Goal: Information Seeking & Learning: Learn about a topic

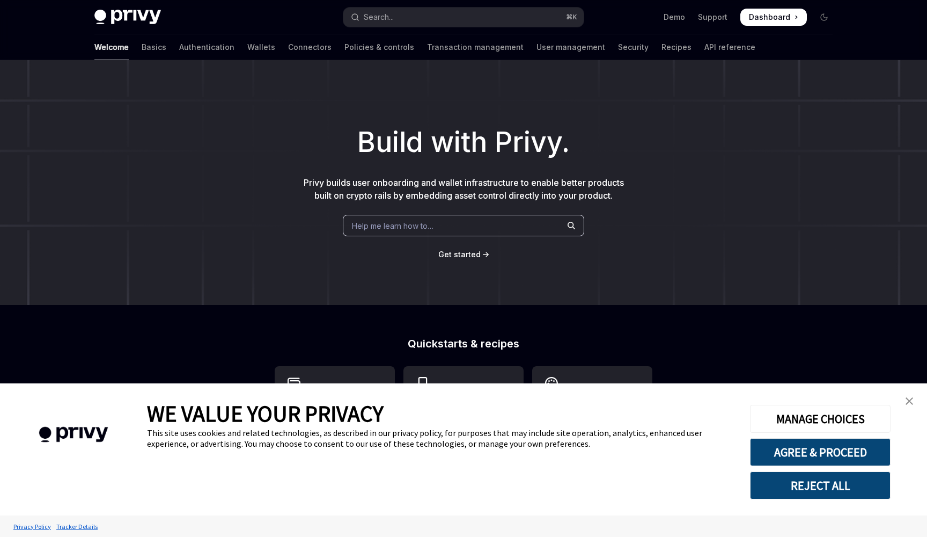
click at [910, 402] on img "close banner" at bounding box center [910, 401] width 8 height 8
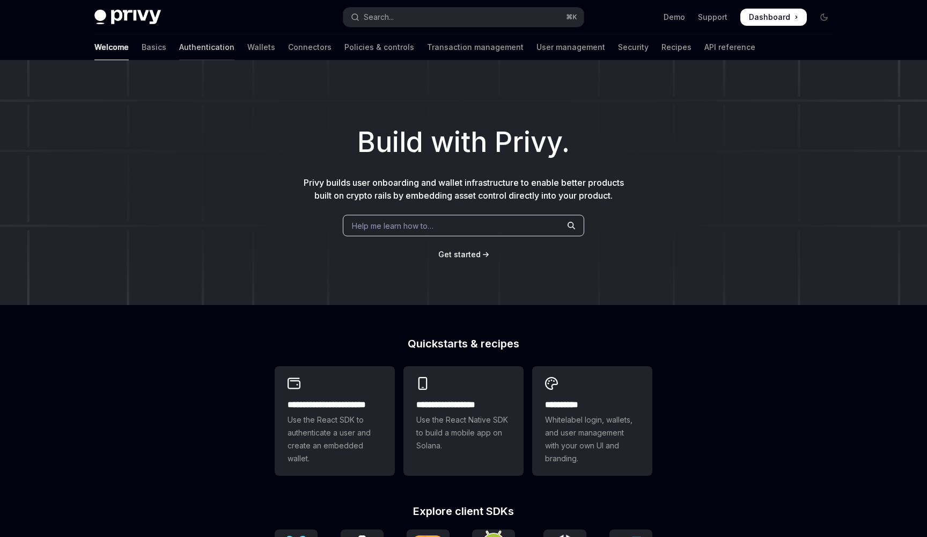
click at [179, 46] on link "Authentication" at bounding box center [206, 47] width 55 height 26
type textarea "*"
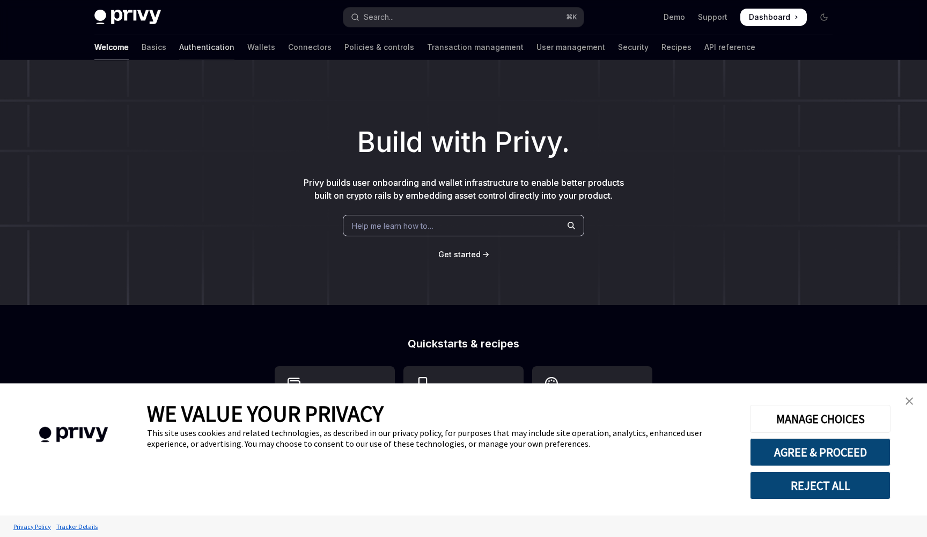
click at [179, 42] on link "Authentication" at bounding box center [206, 47] width 55 height 26
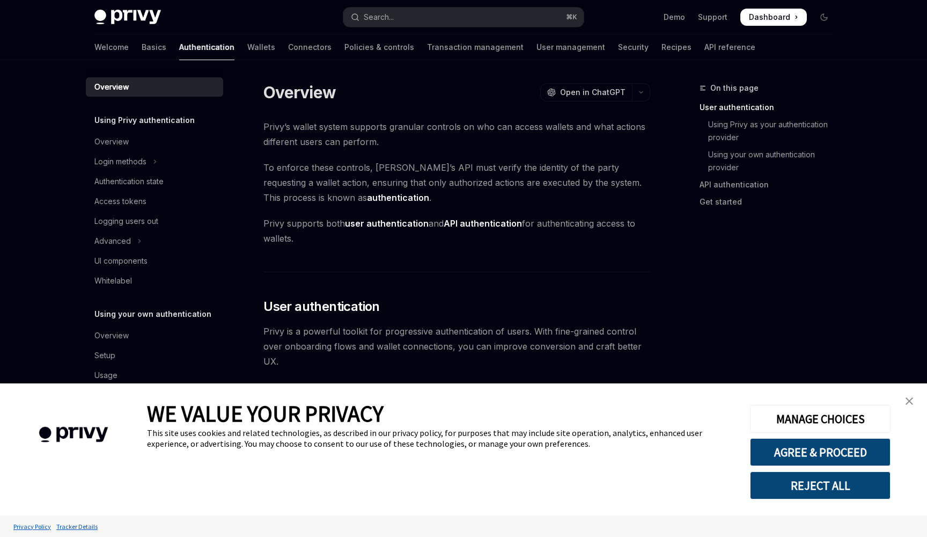
click at [909, 401] on img "close banner" at bounding box center [910, 401] width 8 height 8
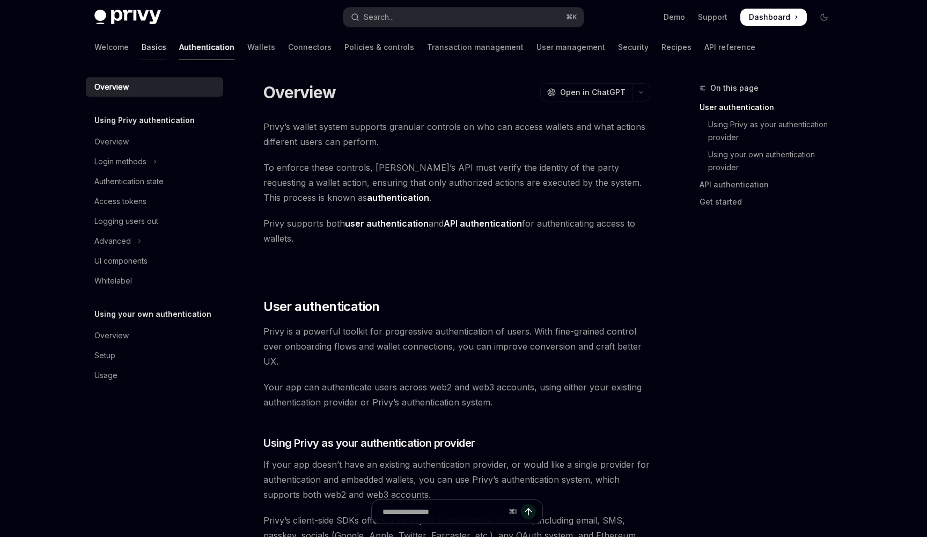
click at [142, 50] on link "Basics" at bounding box center [154, 47] width 25 height 26
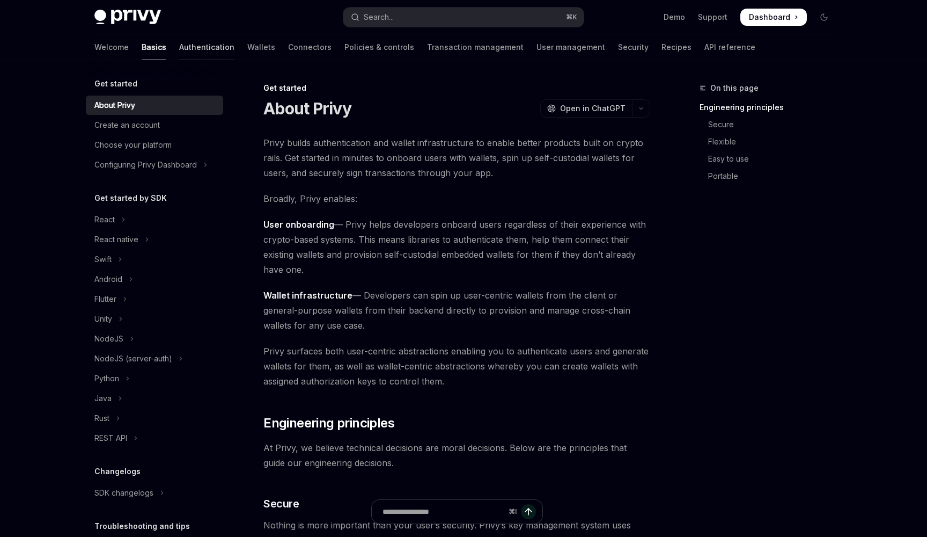
click at [179, 49] on link "Authentication" at bounding box center [206, 47] width 55 height 26
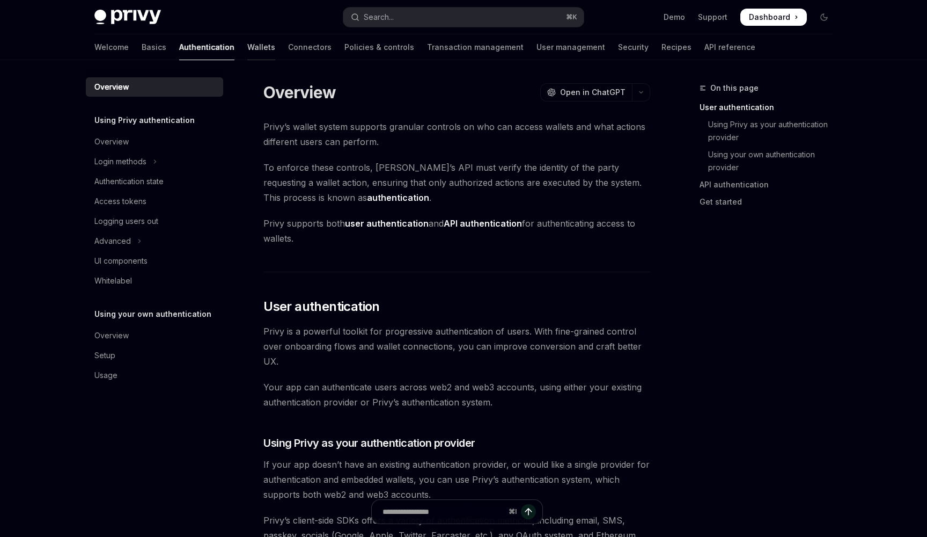
click at [247, 46] on link "Wallets" at bounding box center [261, 47] width 28 height 26
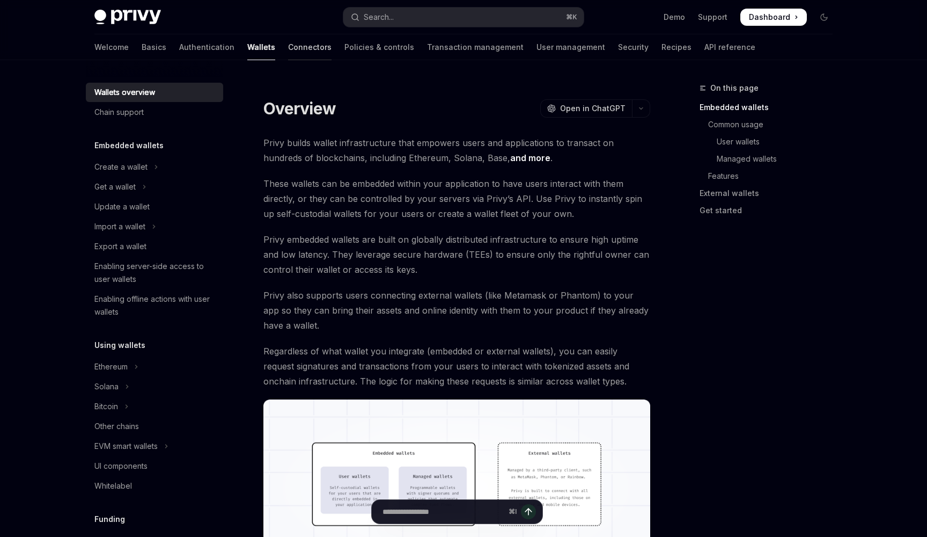
click at [288, 46] on link "Connectors" at bounding box center [309, 47] width 43 height 26
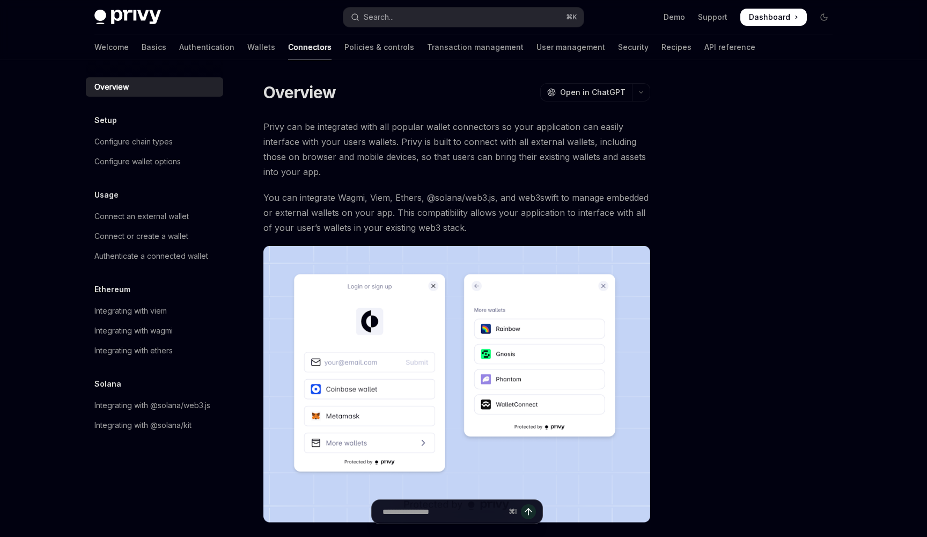
click at [128, 8] on div "Privy Docs home page Search... ⌘ K Demo Support Dashboard Dashboard Search..." at bounding box center [463, 17] width 738 height 34
click at [767, 16] on span "Dashboard" at bounding box center [769, 17] width 41 height 11
click at [345, 45] on link "Policies & controls" at bounding box center [380, 47] width 70 height 26
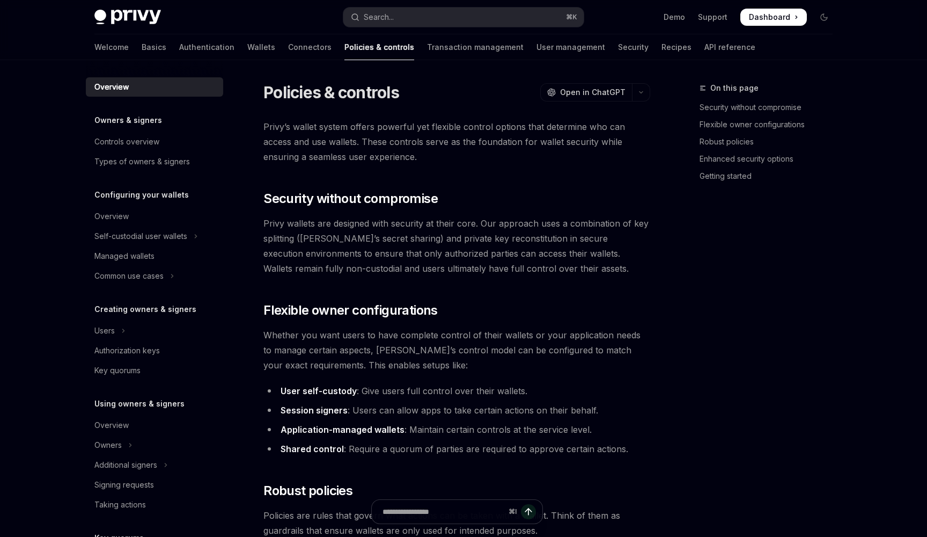
type textarea "*"
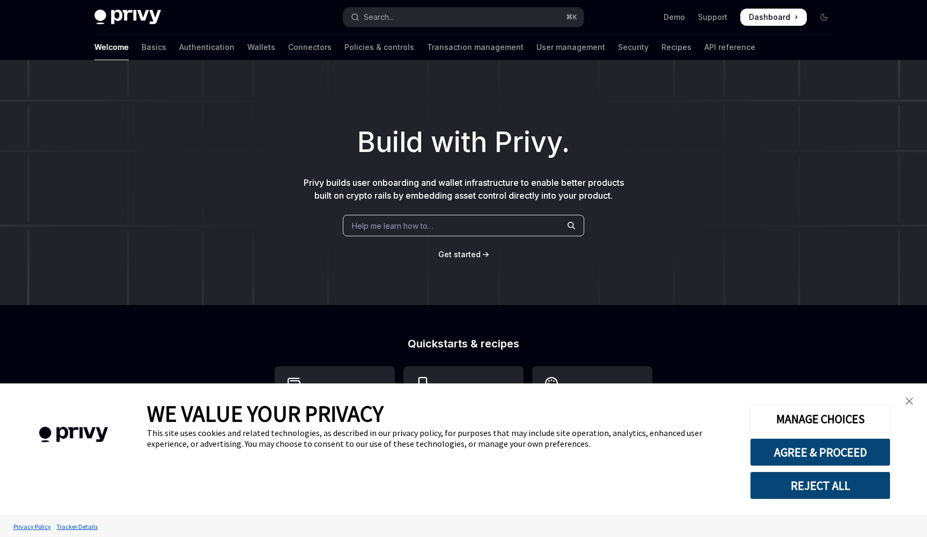
click at [907, 404] on img "close banner" at bounding box center [910, 401] width 8 height 8
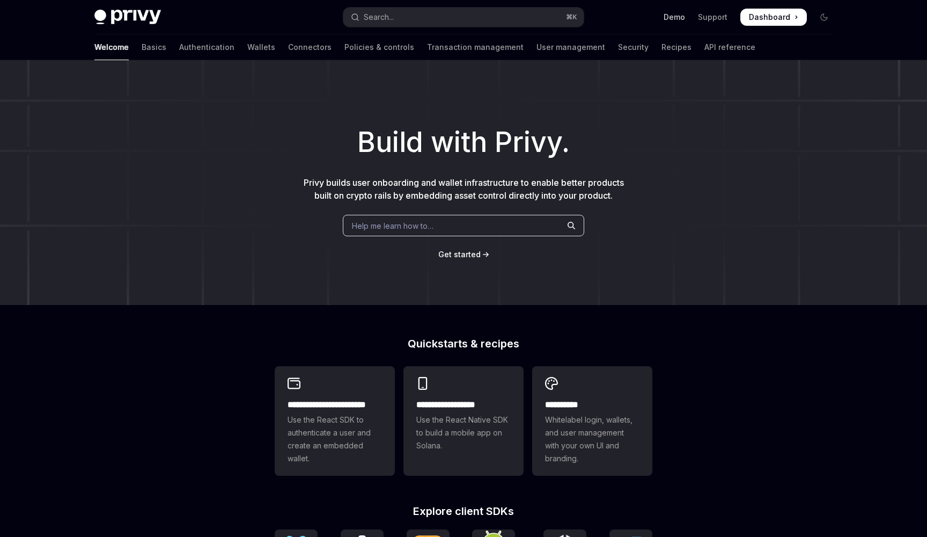
click at [674, 18] on link "Demo" at bounding box center [674, 17] width 21 height 11
click at [247, 48] on link "Wallets" at bounding box center [261, 47] width 28 height 26
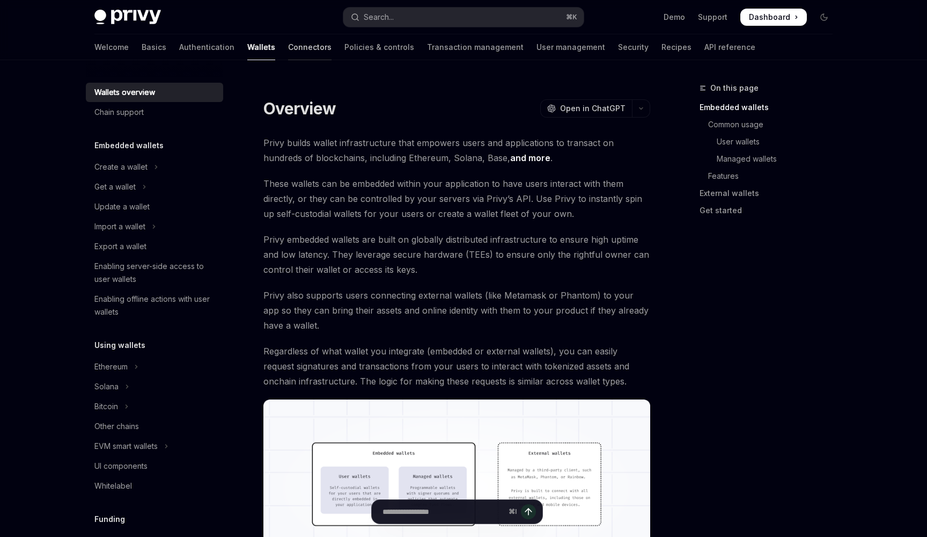
click at [288, 48] on link "Connectors" at bounding box center [309, 47] width 43 height 26
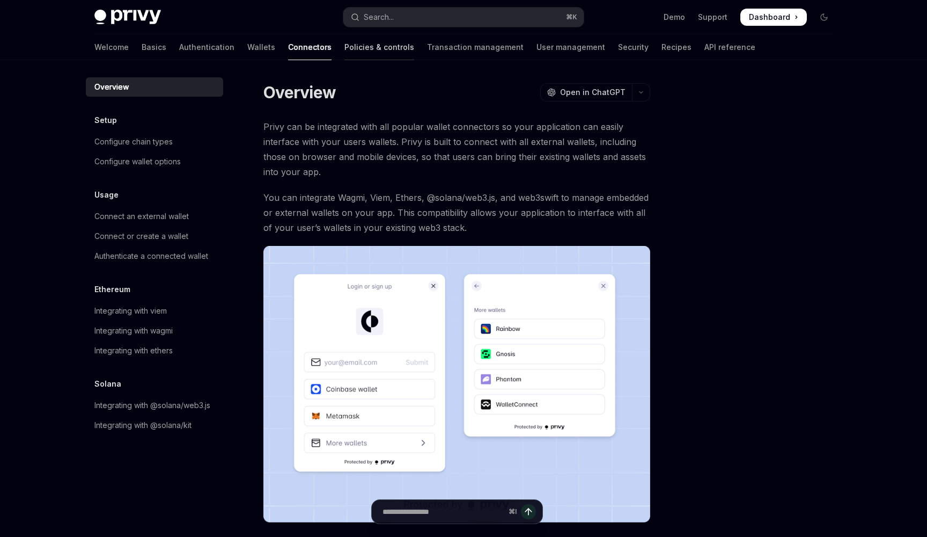
click at [345, 50] on link "Policies & controls" at bounding box center [380, 47] width 70 height 26
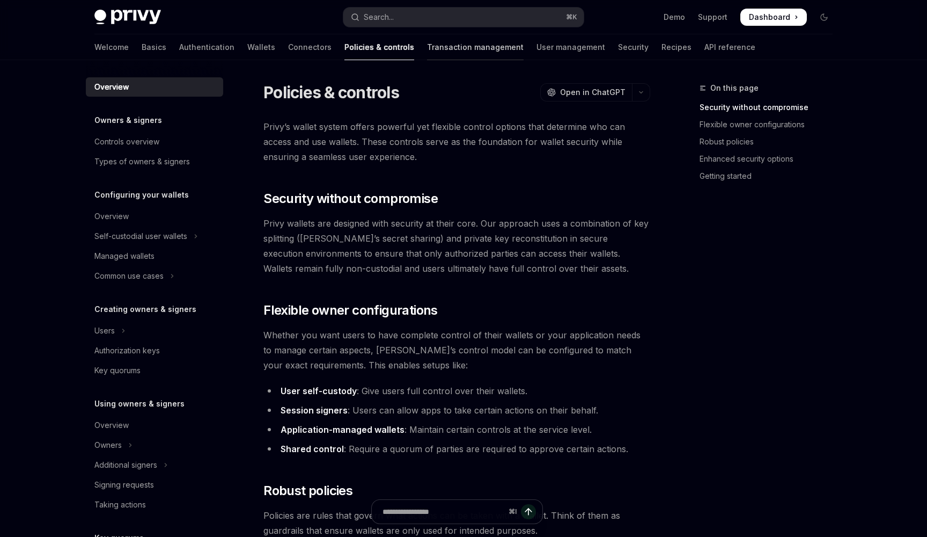
click at [427, 47] on link "Transaction management" at bounding box center [475, 47] width 97 height 26
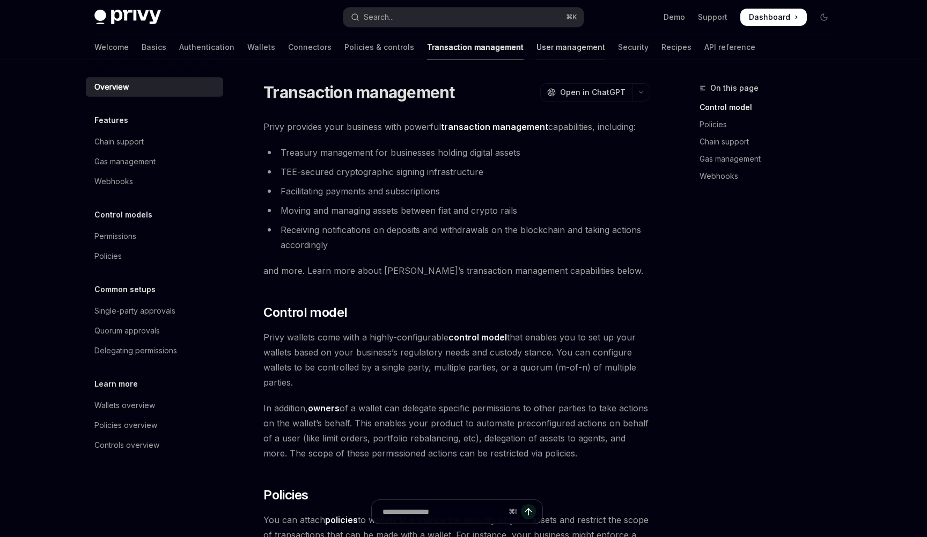
click at [537, 46] on link "User management" at bounding box center [571, 47] width 69 height 26
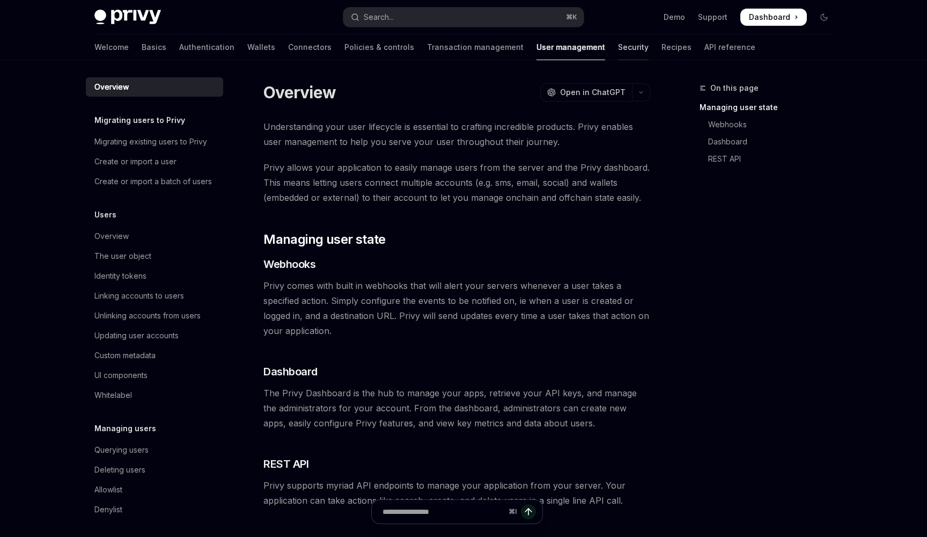
click at [618, 44] on link "Security" at bounding box center [633, 47] width 31 height 26
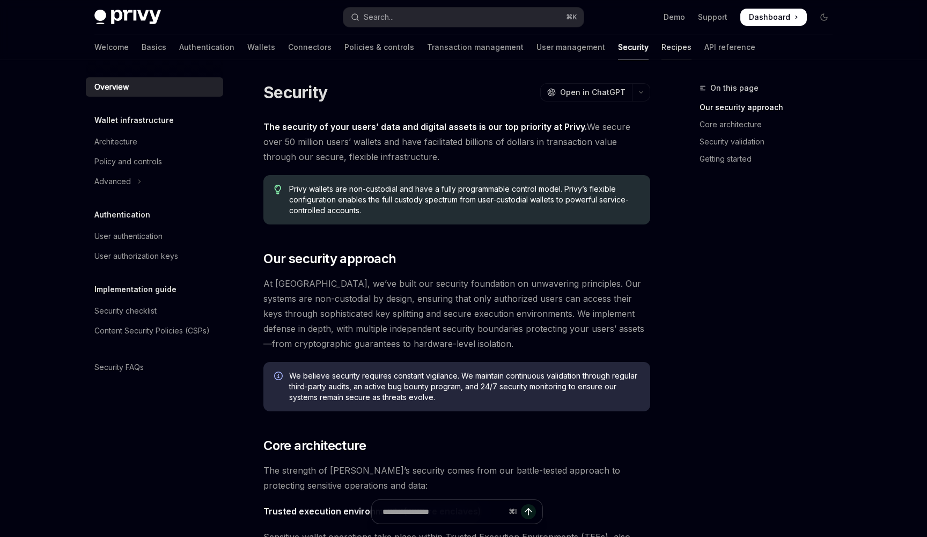
click at [662, 44] on link "Recipes" at bounding box center [677, 47] width 30 height 26
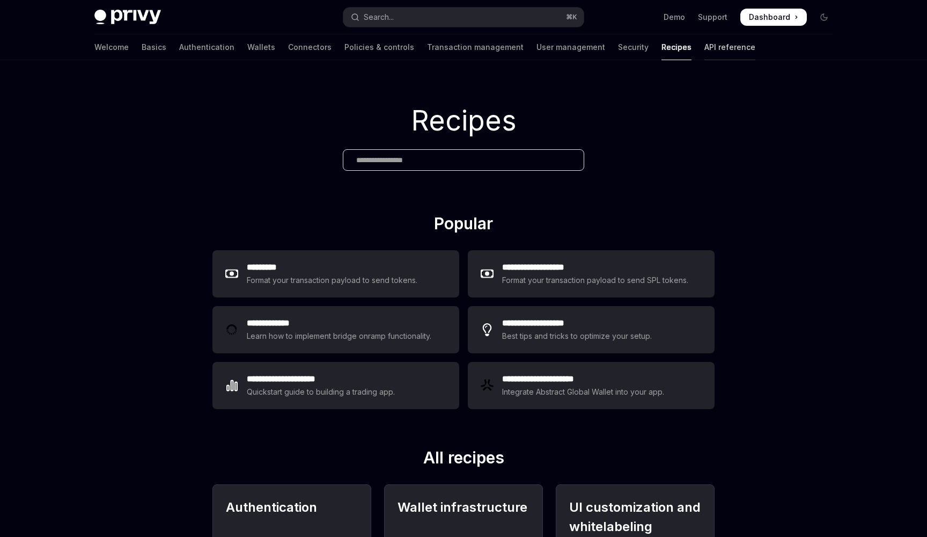
click at [705, 43] on link "API reference" at bounding box center [730, 47] width 51 height 26
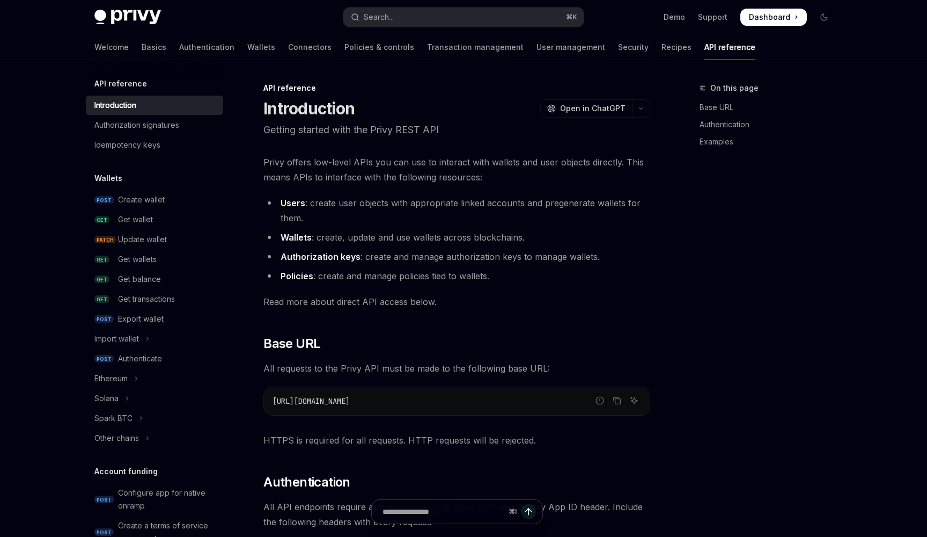
type textarea "*"
